Goal: Transaction & Acquisition: Subscribe to service/newsletter

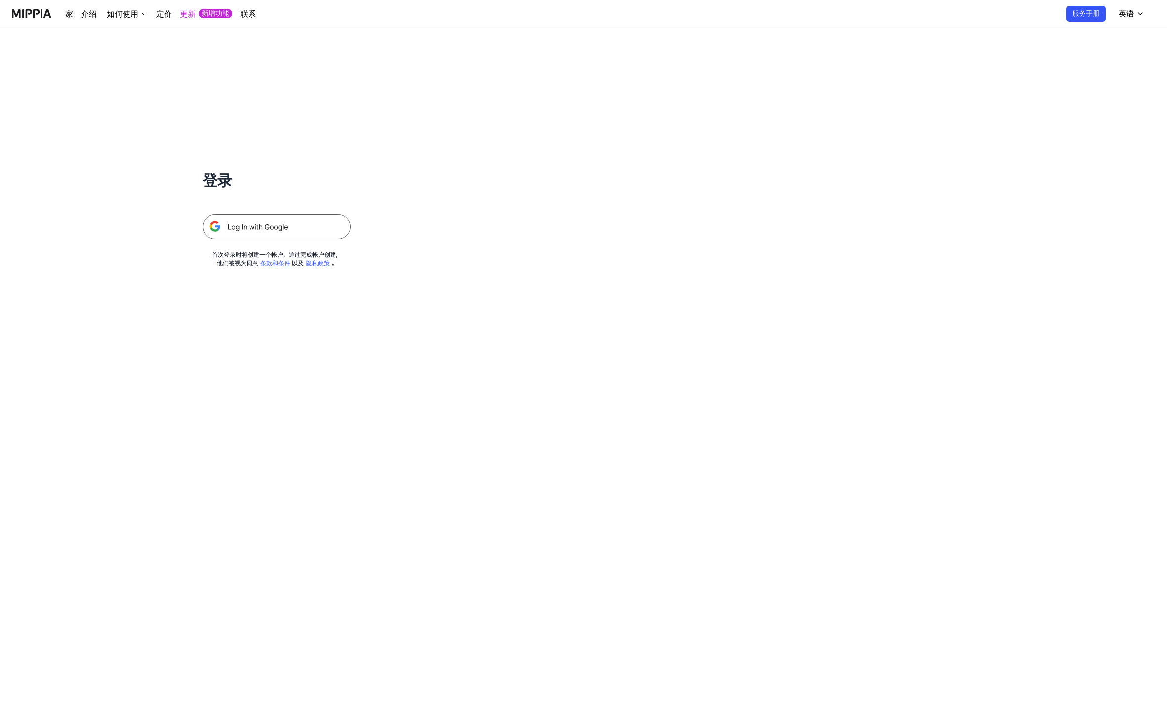
click at [320, 228] on img at bounding box center [277, 226] width 148 height 25
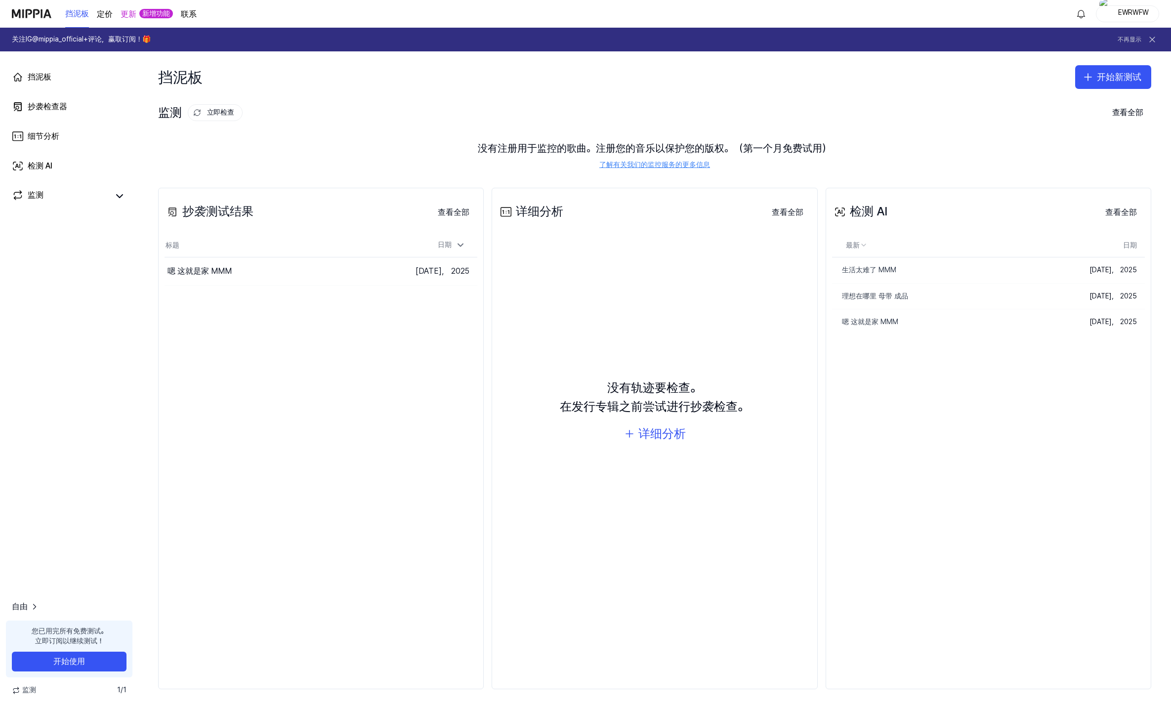
drag, startPoint x: 79, startPoint y: 288, endPoint x: 113, endPoint y: 286, distance: 33.7
click at [79, 288] on div "挡泥板 抄袭检查器 细节分析 检测 AI 监测 自由 您已用完所有免费测试。 立即订阅以继续测试！ 开始使用 监测 1 / 1" at bounding box center [69, 380] width 138 height 658
click at [39, 160] on link "检测 AI" at bounding box center [69, 166] width 127 height 24
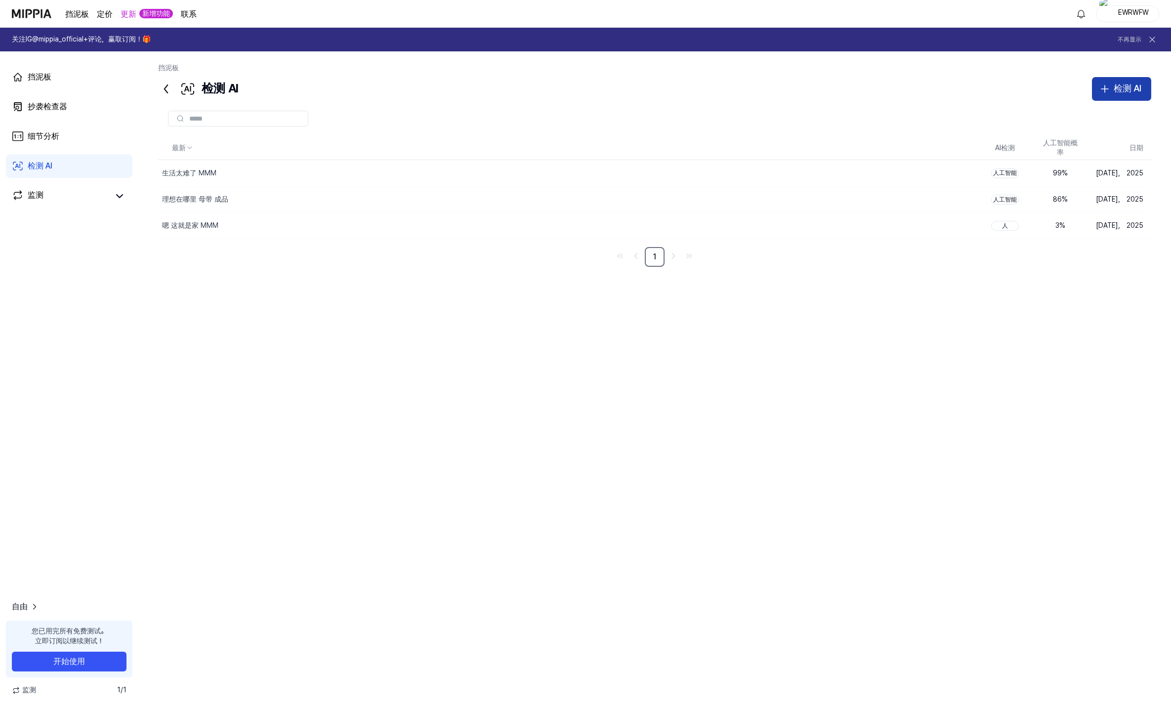
click at [1145, 89] on button "检测 AI" at bounding box center [1121, 89] width 59 height 24
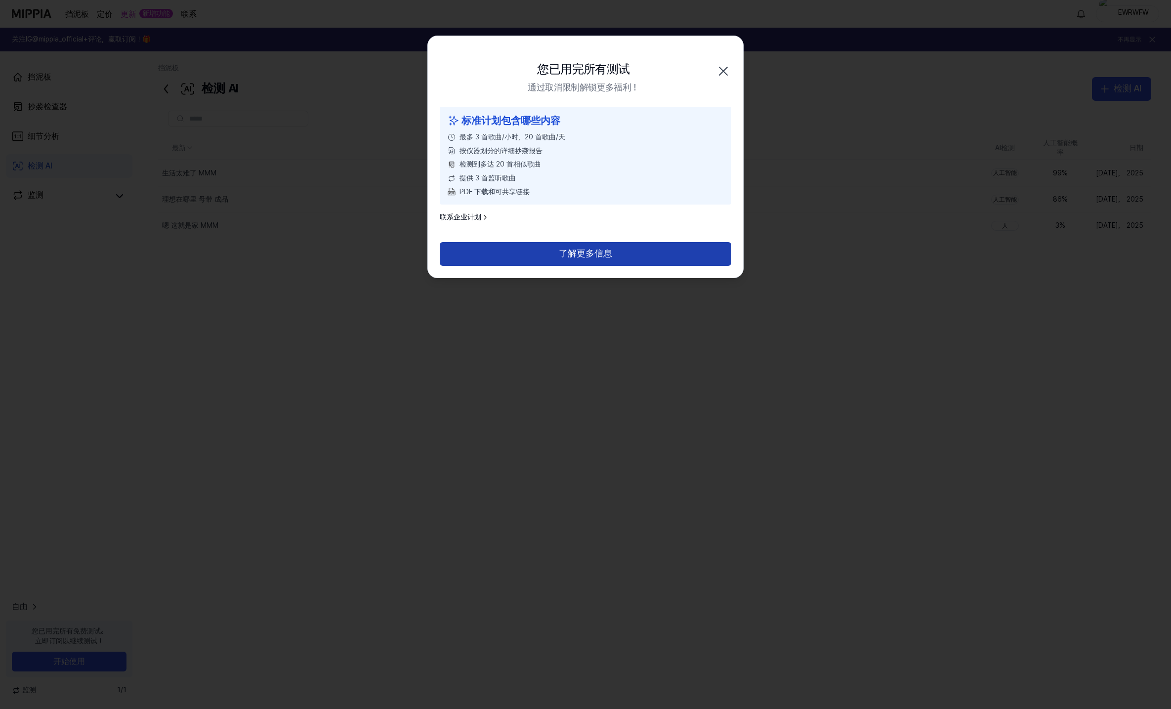
click at [598, 255] on button "了解更多信息" at bounding box center [586, 254] width 292 height 24
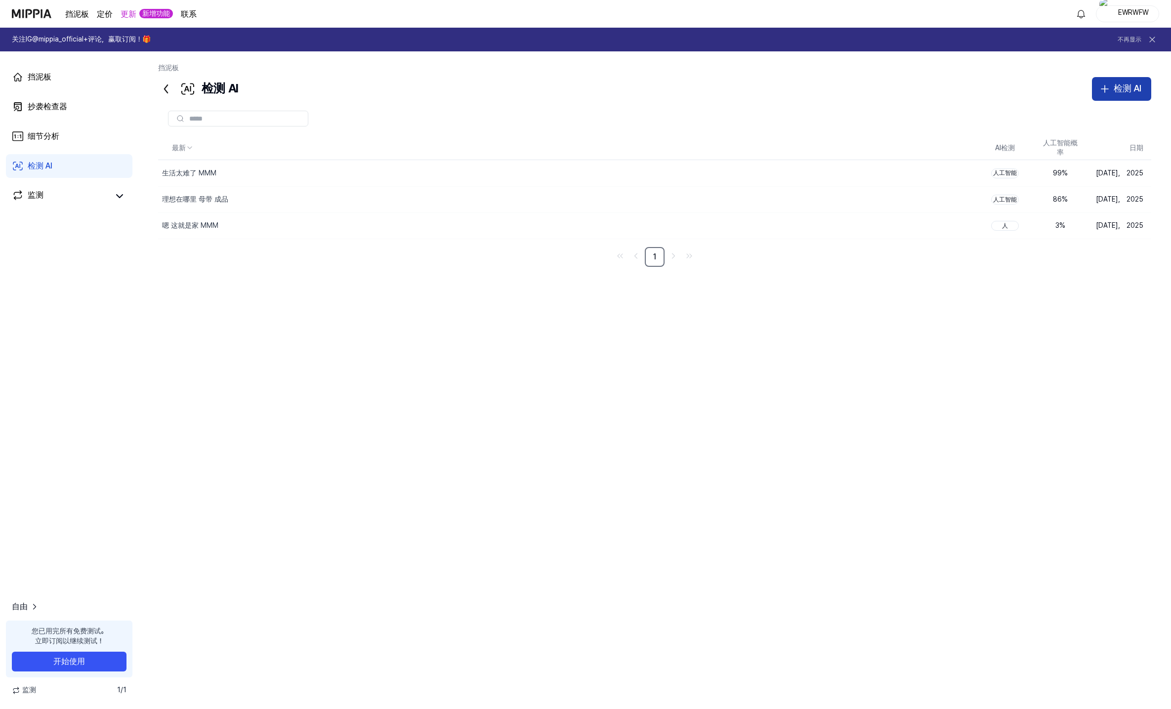
click at [1119, 85] on div "检测 AI" at bounding box center [1128, 89] width 28 height 14
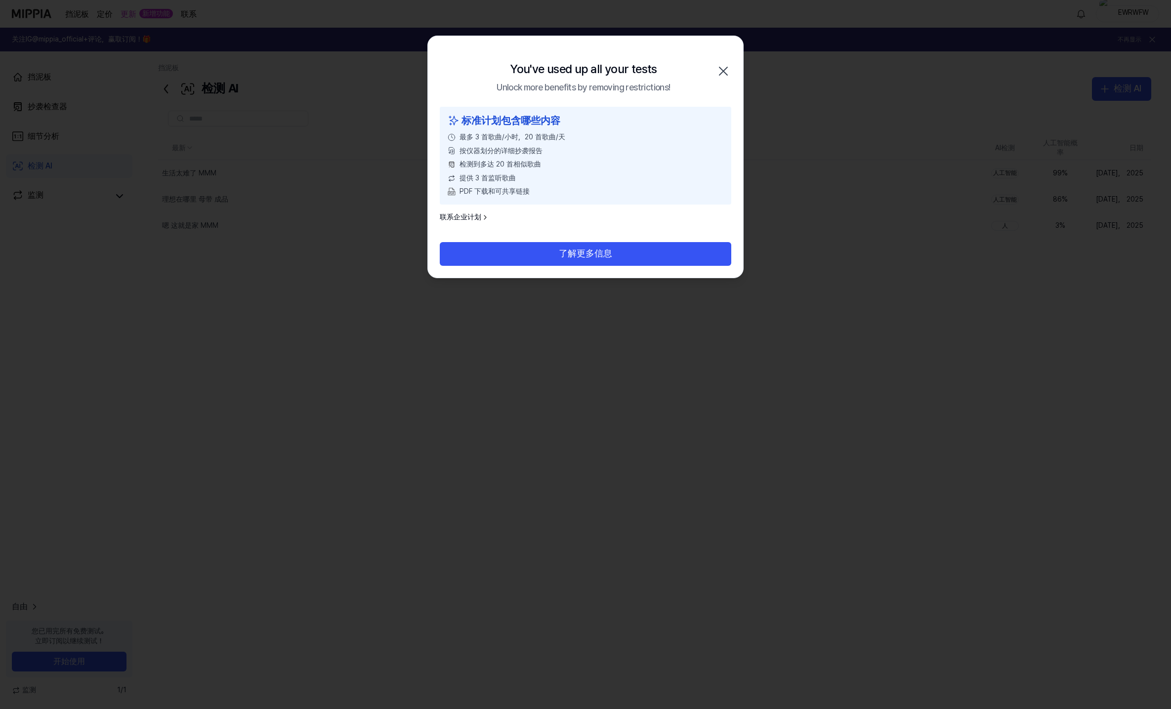
click at [567, 145] on div "标准计划包含哪些内容 最多 3 首歌曲/小时，20 首歌曲/天 按仪器划分的详细抄袭报告 检测到多达 20 首相似歌曲 提供 3 首监听歌曲 PDF 下载和可…" at bounding box center [586, 156] width 292 height 98
click at [719, 70] on icon "button" at bounding box center [724, 71] width 16 height 16
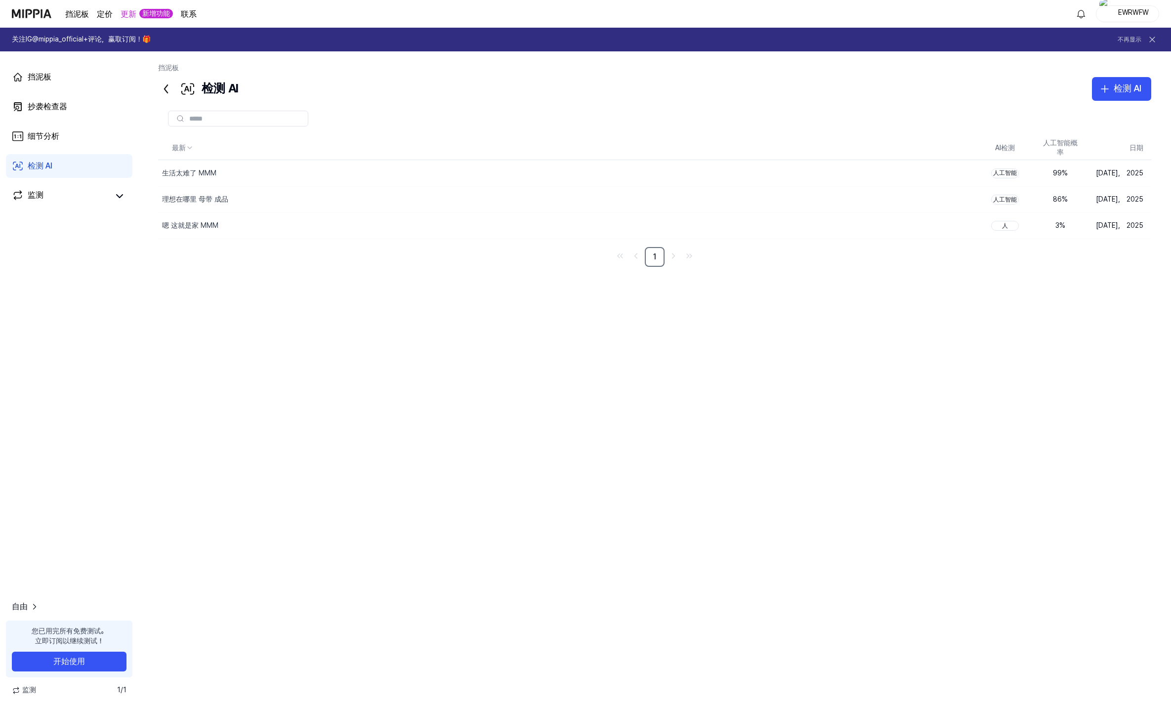
click at [592, 279] on div "最新 AI检测 人工智能概率 日期 生活太难了 MMM Delete 人工智能 99 % 9月 24， 2025 理想在哪里 母带 成品 Delete 人工智…" at bounding box center [654, 366] width 993 height 461
click at [663, 273] on div "最新 AI检测 人工智能概率 日期 生活太难了 MMM Delete 人工智能 99 % 9月 24， 2025 理想在哪里 母带 成品 Delete 人工智…" at bounding box center [654, 366] width 993 height 461
